Goal: Task Accomplishment & Management: Manage account settings

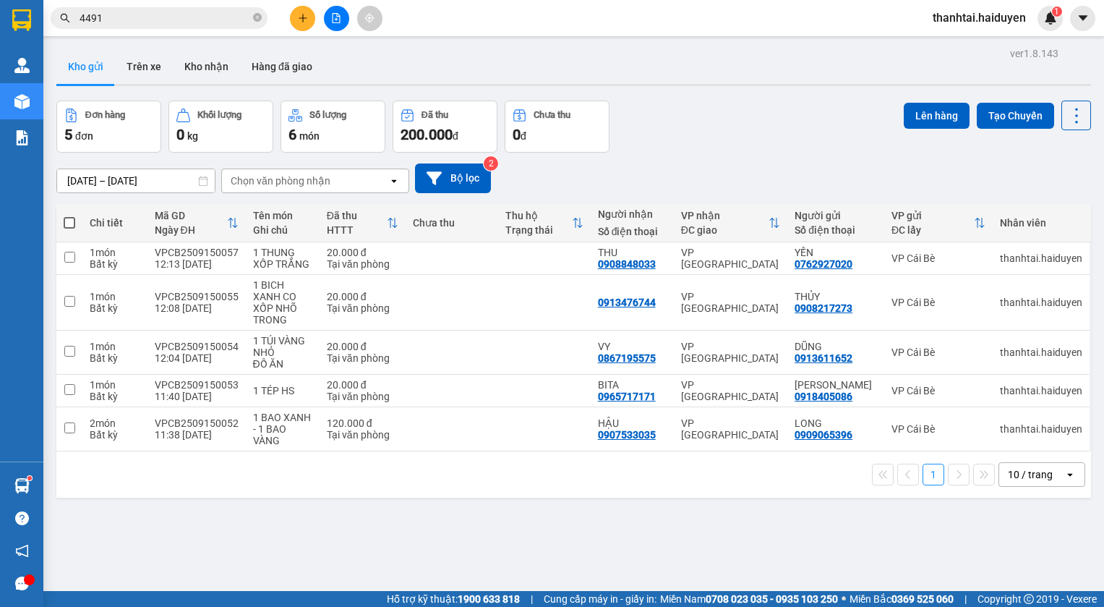
click at [939, 13] on span "thanhtai.haiduyen" at bounding box center [979, 18] width 116 height 18
click at [952, 48] on span "Đăng xuất" at bounding box center [986, 45] width 86 height 16
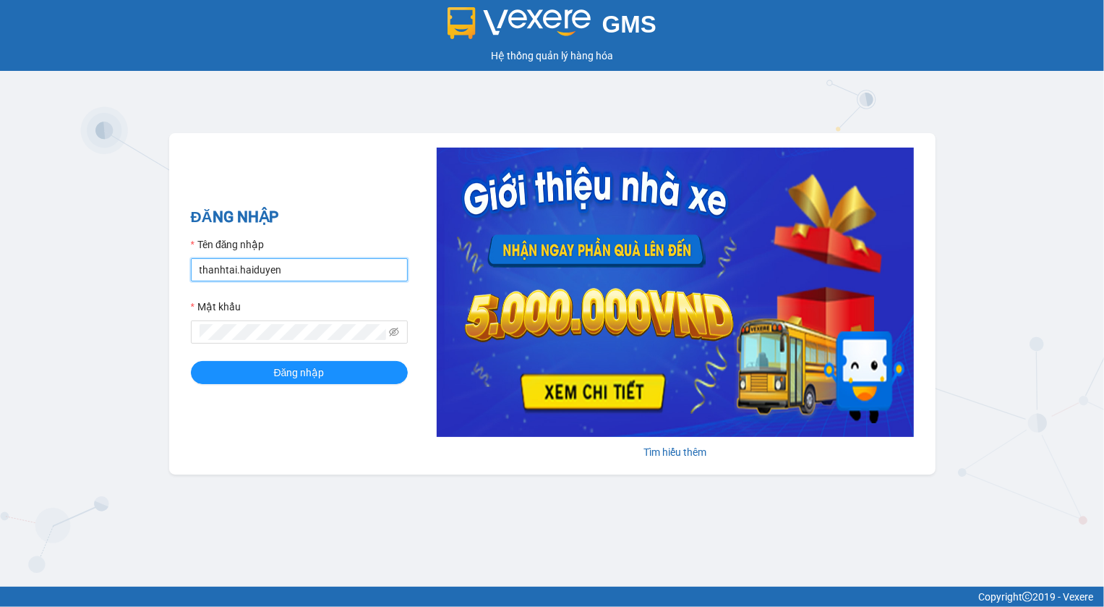
click at [286, 271] on input "thanhtai.haiduyen" at bounding box center [299, 269] width 217 height 23
type input "mylinh.haiduyen"
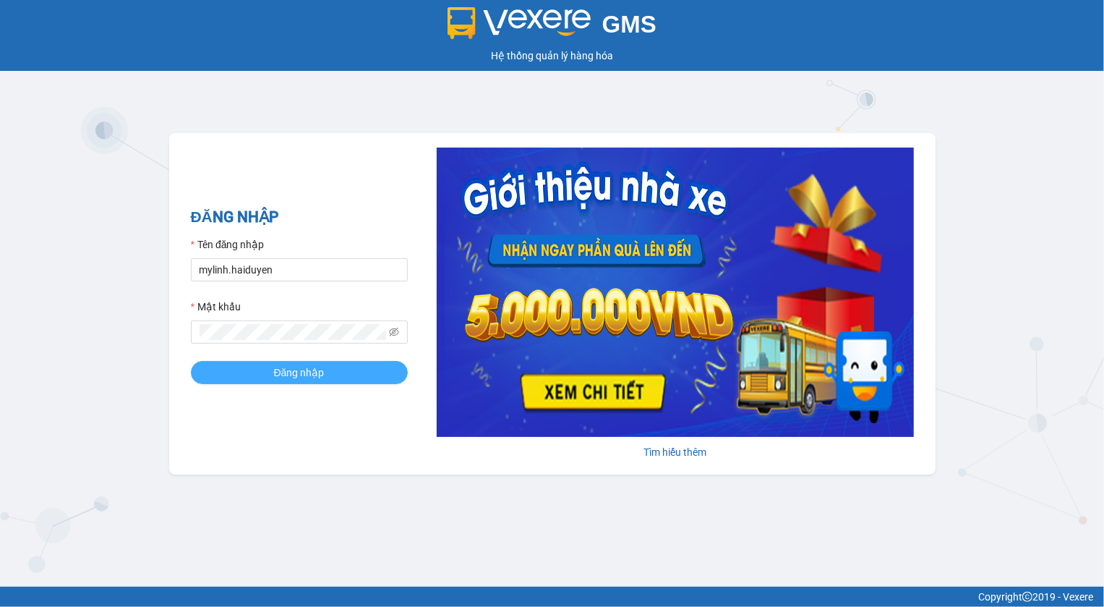
click at [322, 378] on span "Đăng nhập" at bounding box center [299, 372] width 51 height 16
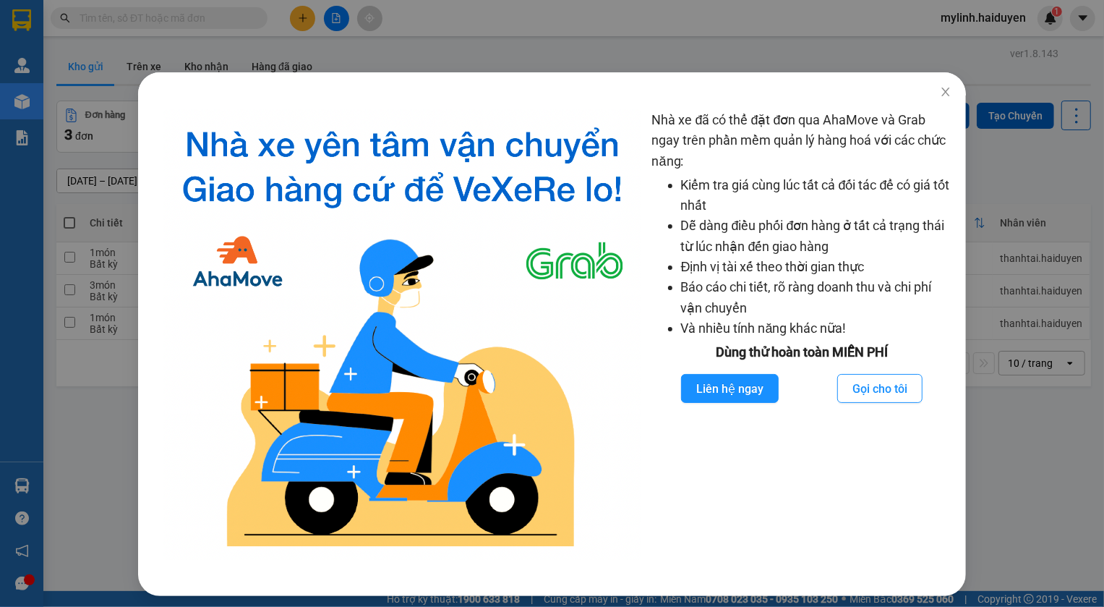
click at [95, 420] on div "Nhà xe đã có thể đặt đơn qua AhaMove và Grab ngay trên phần mềm quản lý hàng ho…" at bounding box center [552, 303] width 1104 height 607
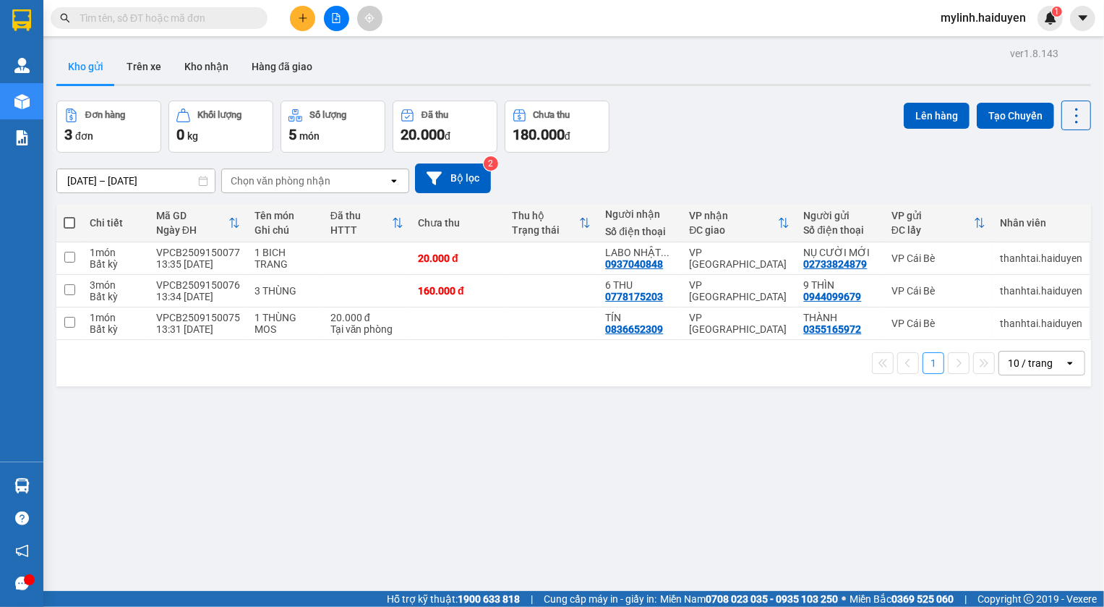
click at [550, 489] on div "ver 1.8.143 Kho gửi Trên xe Kho nhận Hàng đã giao Đơn hàng 3 đơn Khối lượng 0 k…" at bounding box center [574, 346] width 1046 height 607
